Goal: Information Seeking & Learning: Find contact information

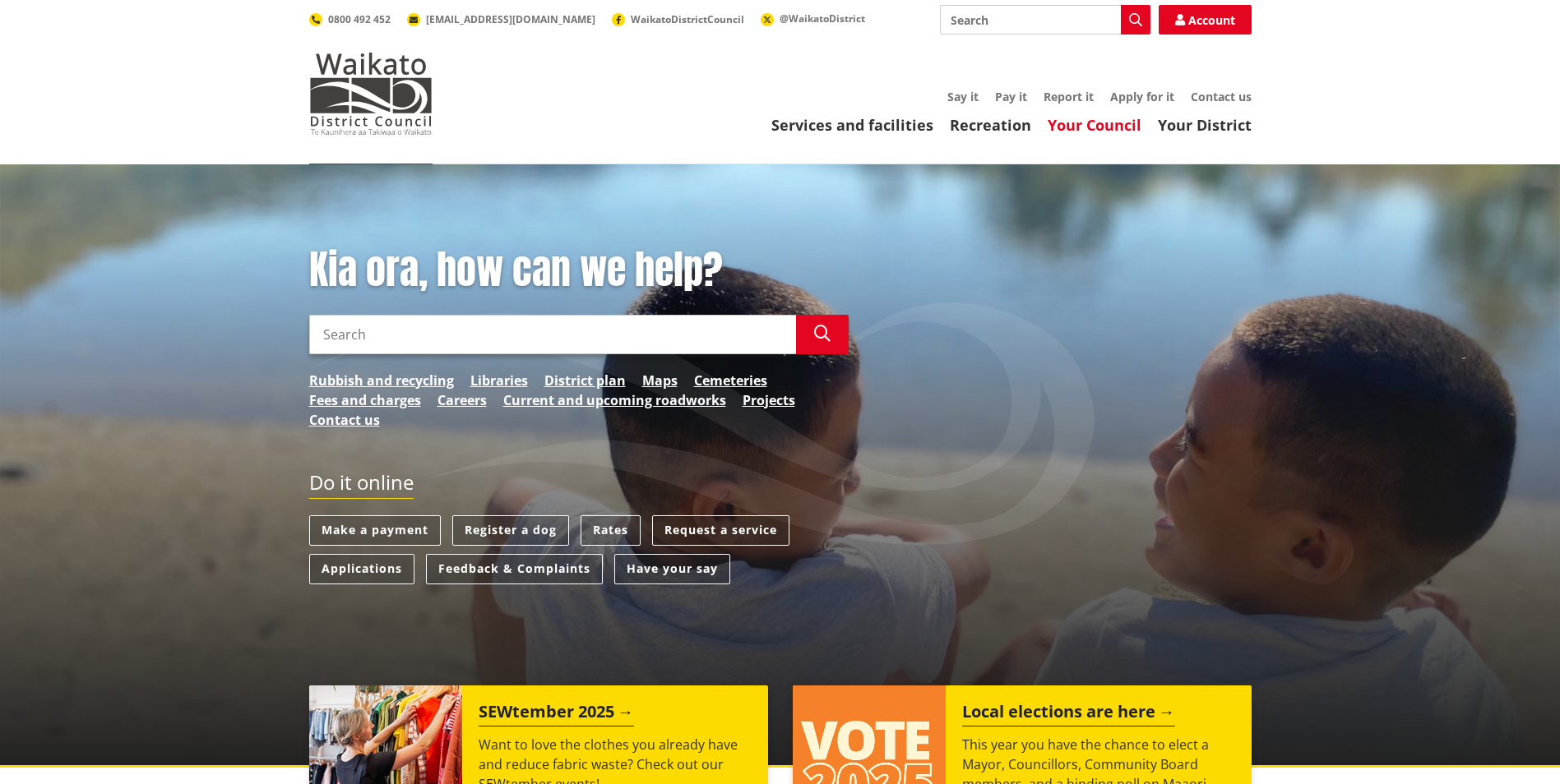
click at [1111, 130] on link "Your Council" at bounding box center [1094, 125] width 94 height 20
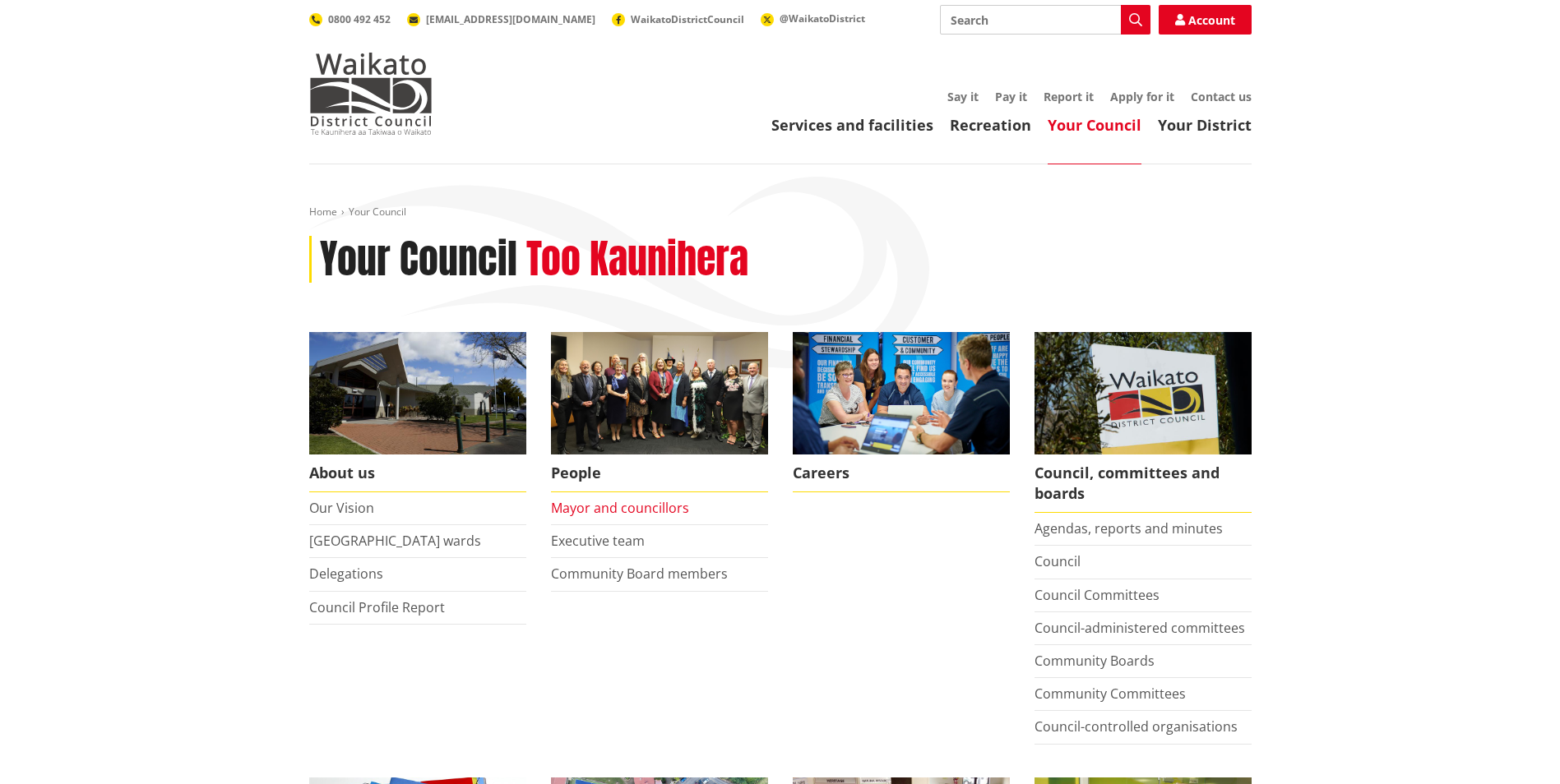
click at [623, 510] on link "Mayor and councillors" at bounding box center [619, 508] width 138 height 18
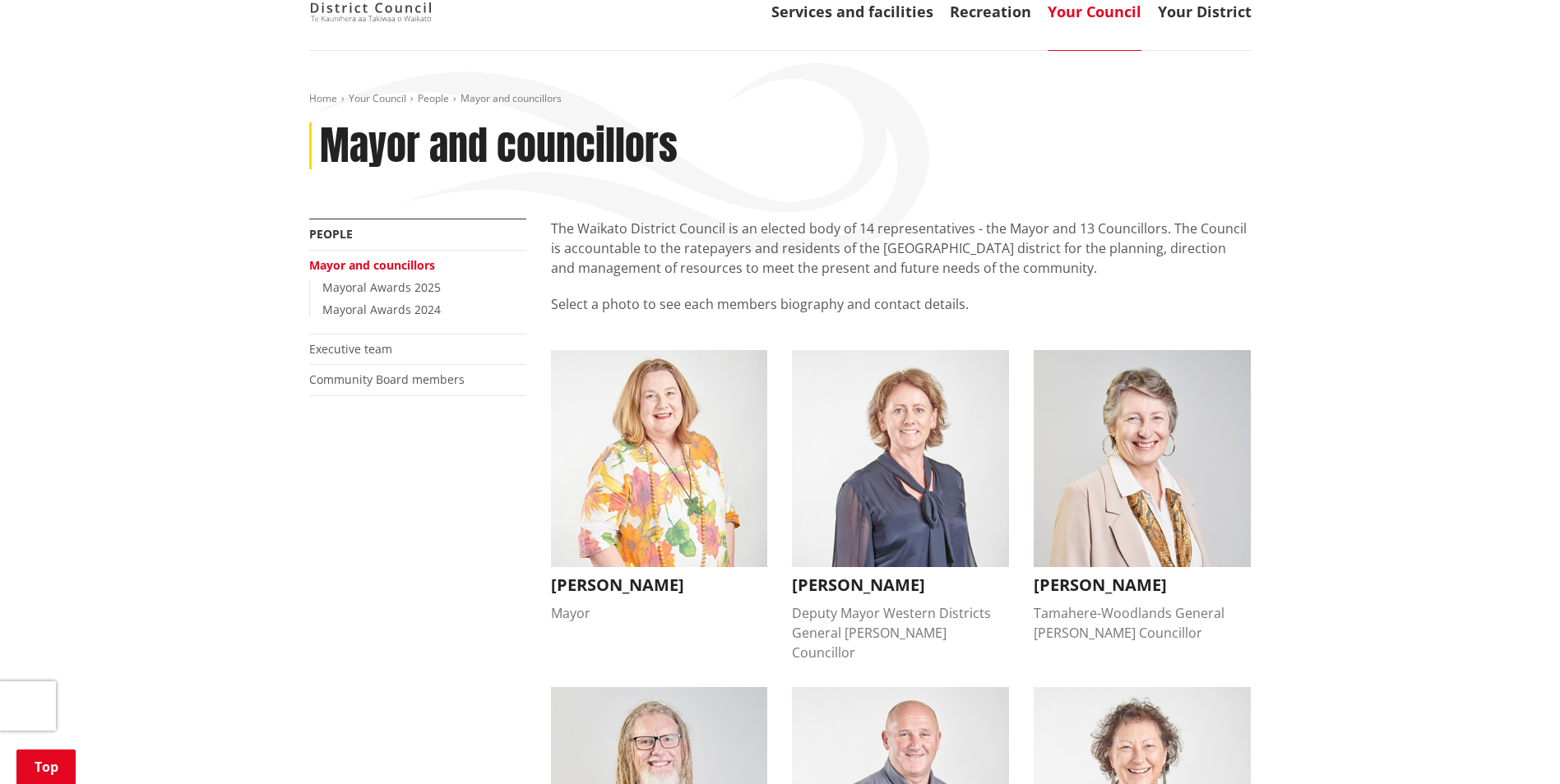
scroll to position [82, 0]
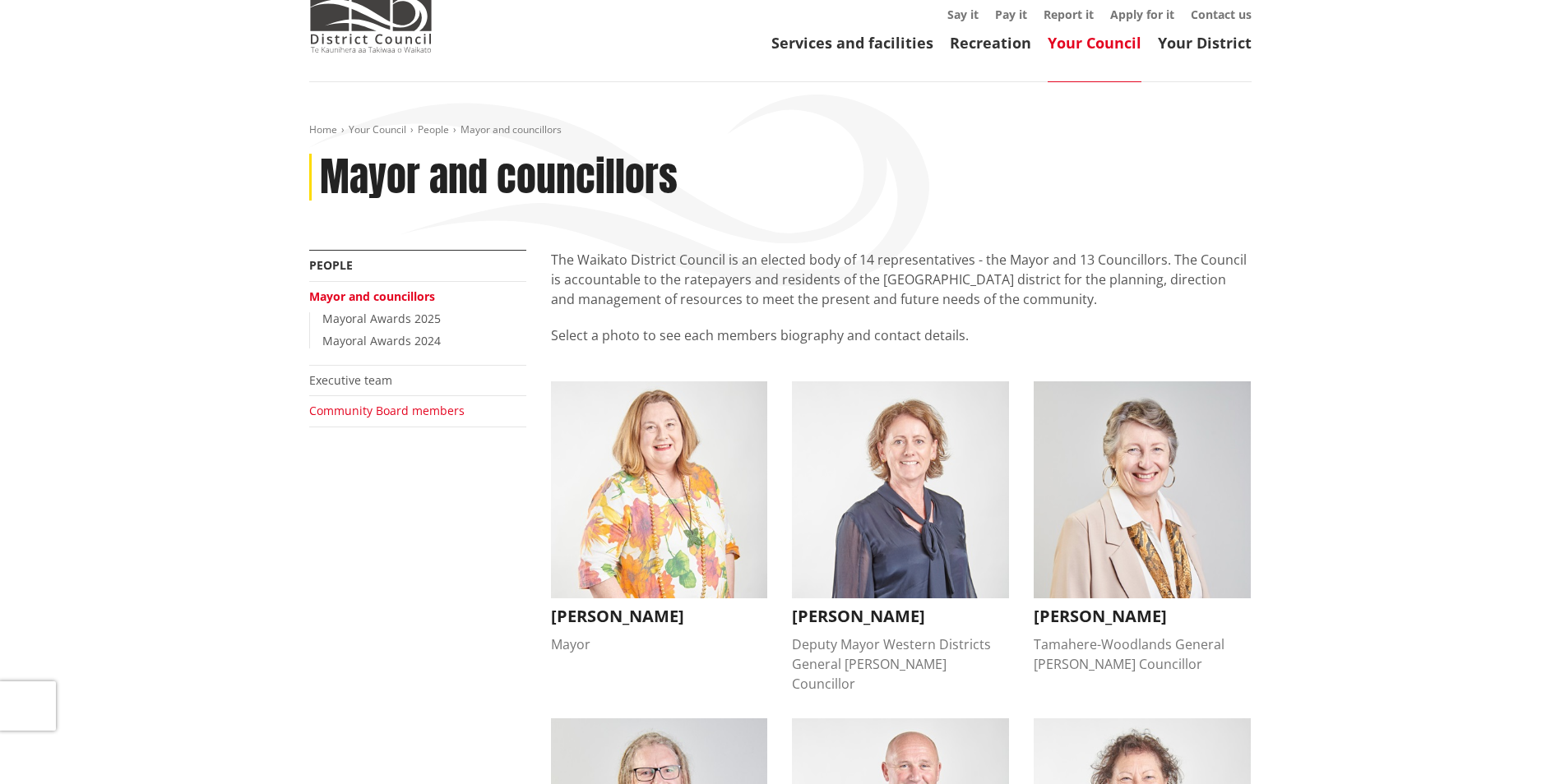
click at [345, 412] on link "Community Board members" at bounding box center [387, 411] width 155 height 16
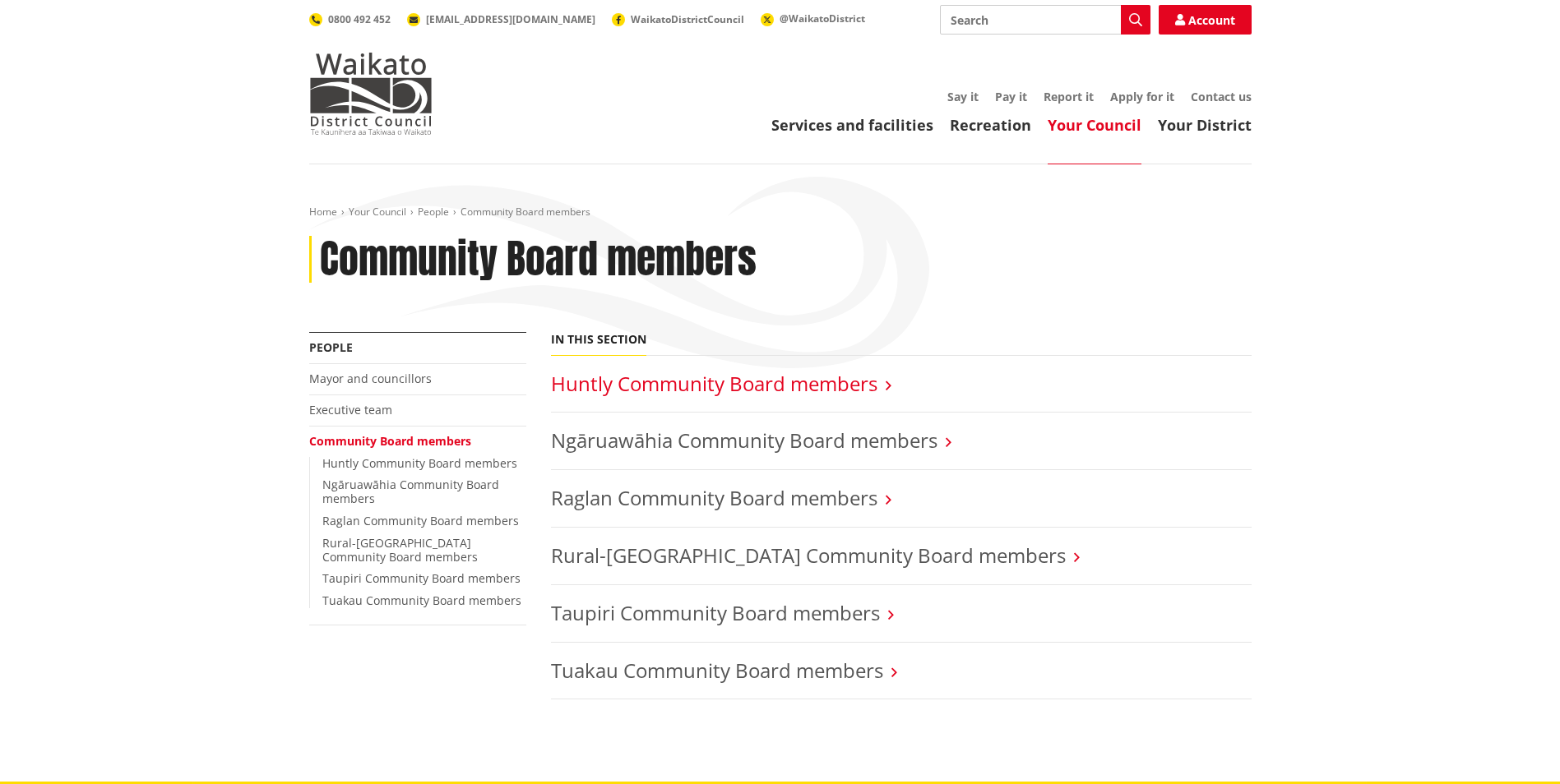
click at [640, 379] on link "Huntly Community Board members" at bounding box center [714, 383] width 326 height 27
